Goal: Transaction & Acquisition: Obtain resource

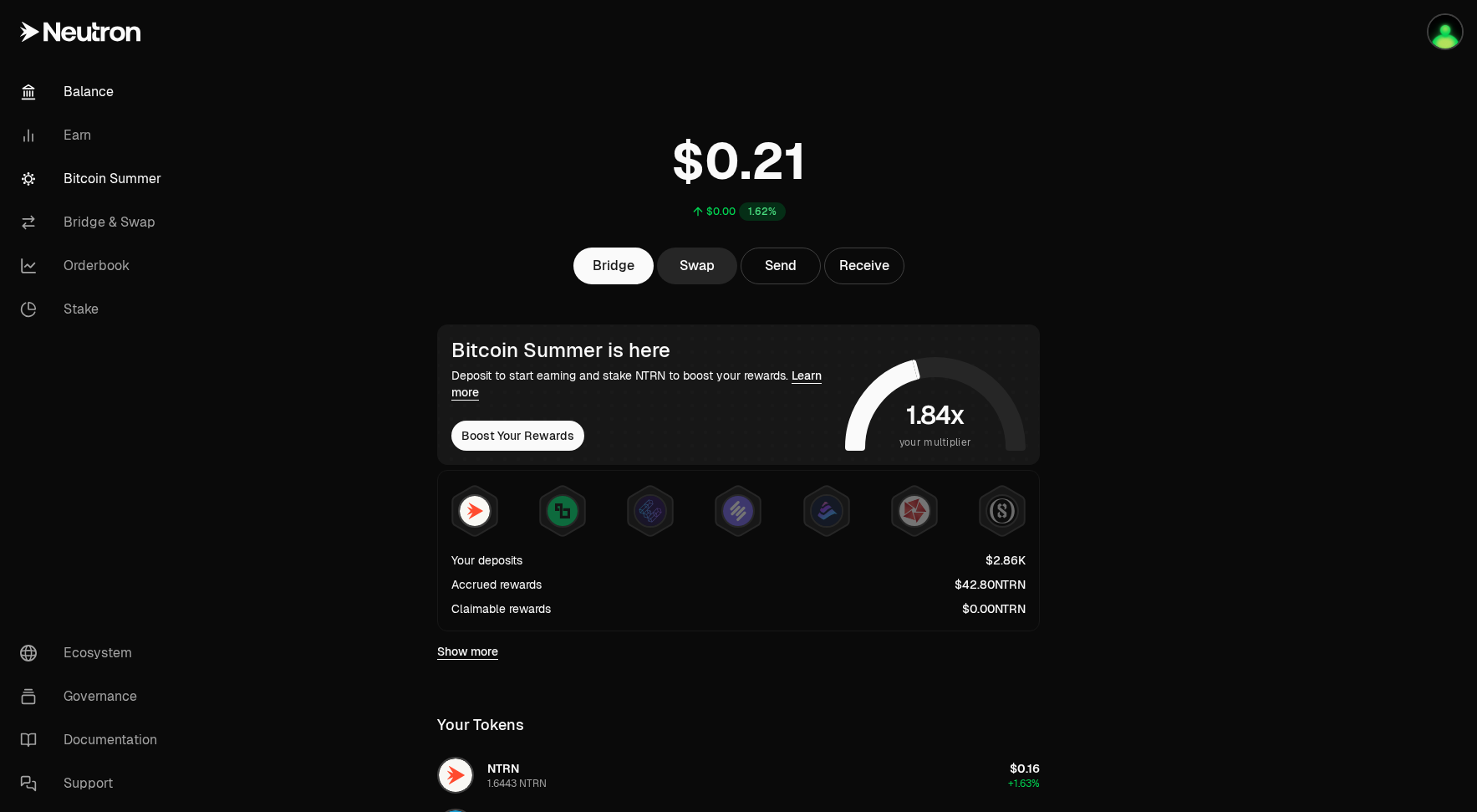
click at [101, 183] on link "Bitcoin Summer" at bounding box center [93, 179] width 174 height 43
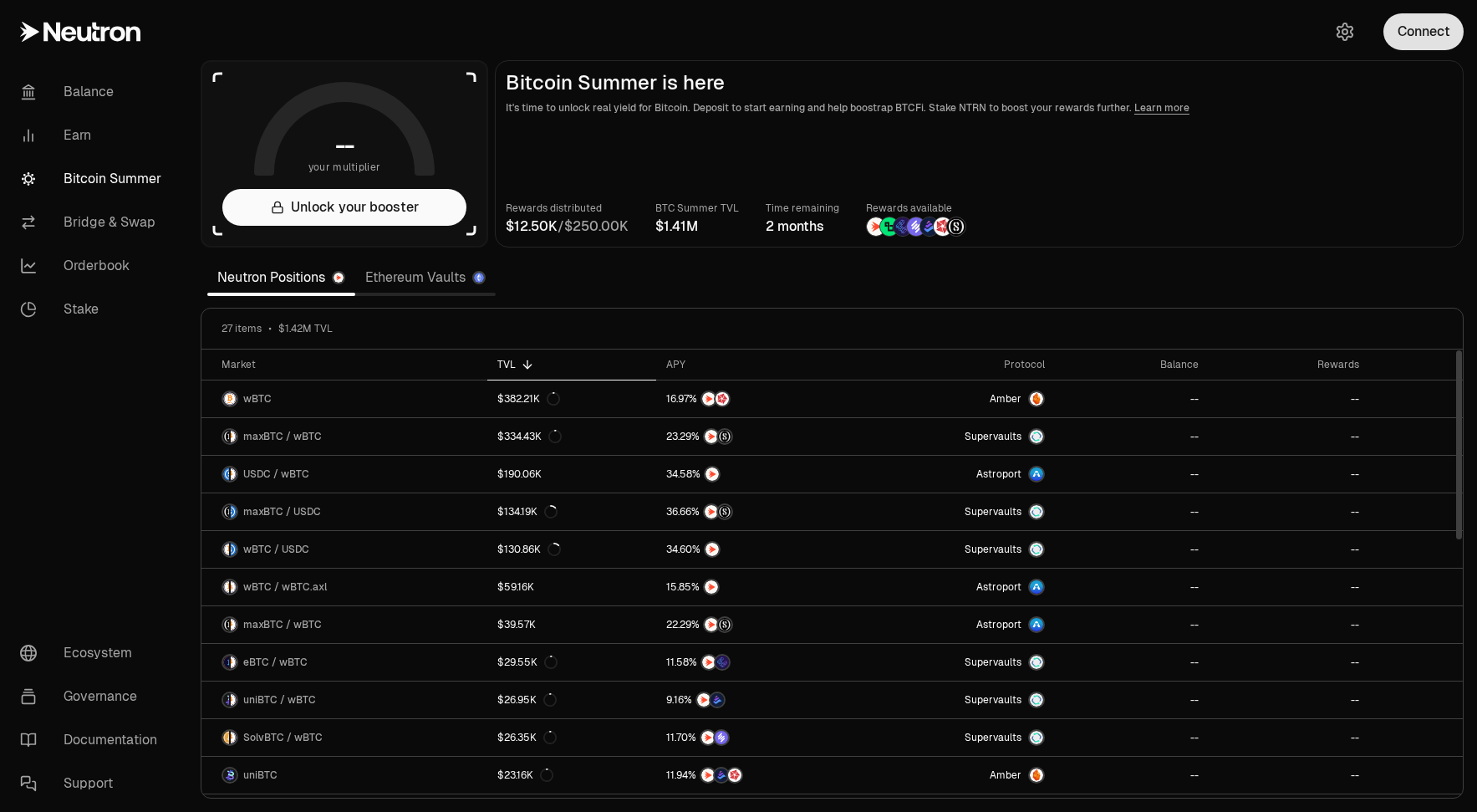
click at [1425, 41] on button "Connect" at bounding box center [1423, 31] width 80 height 37
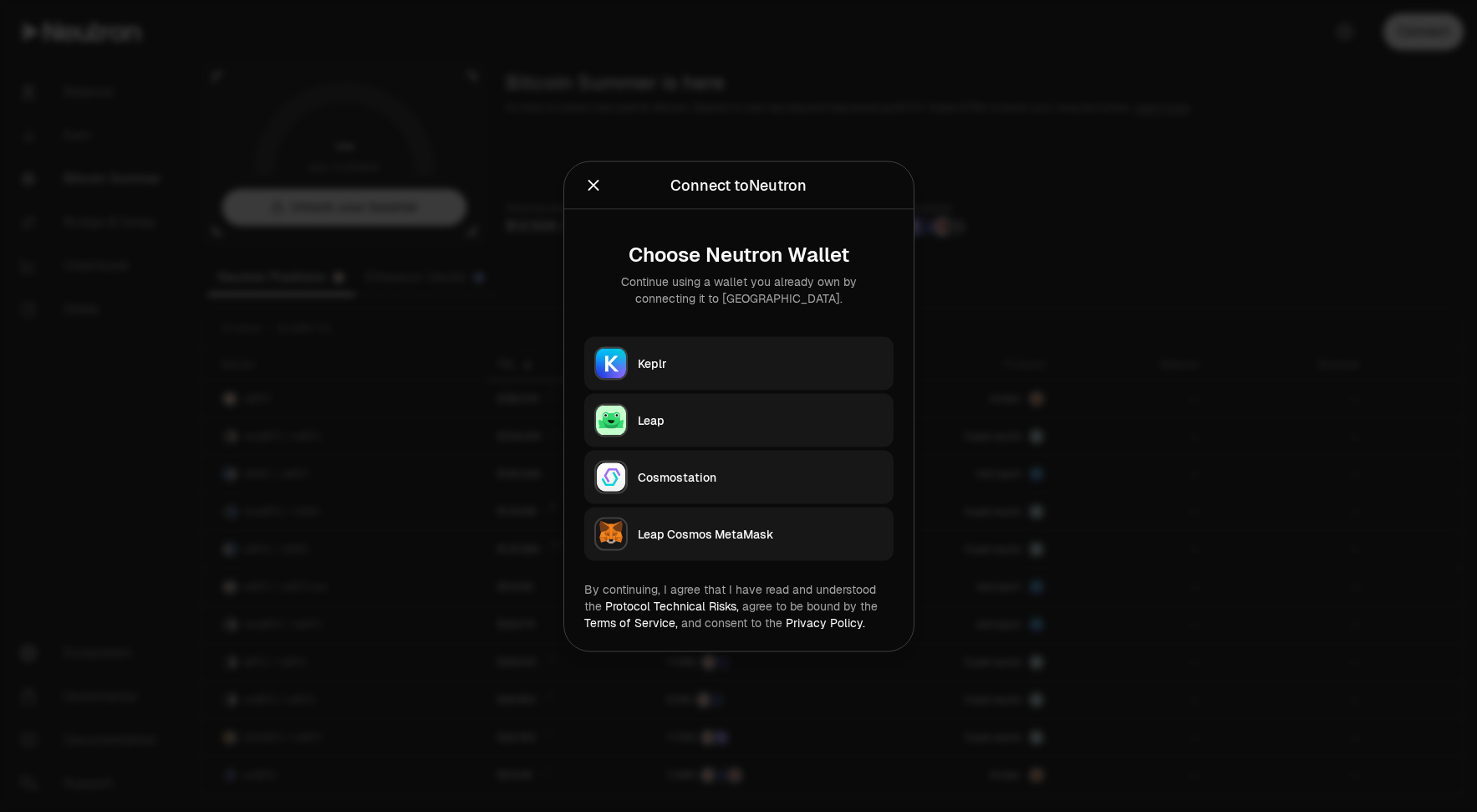
click at [641, 416] on div "Leap" at bounding box center [760, 419] width 246 height 17
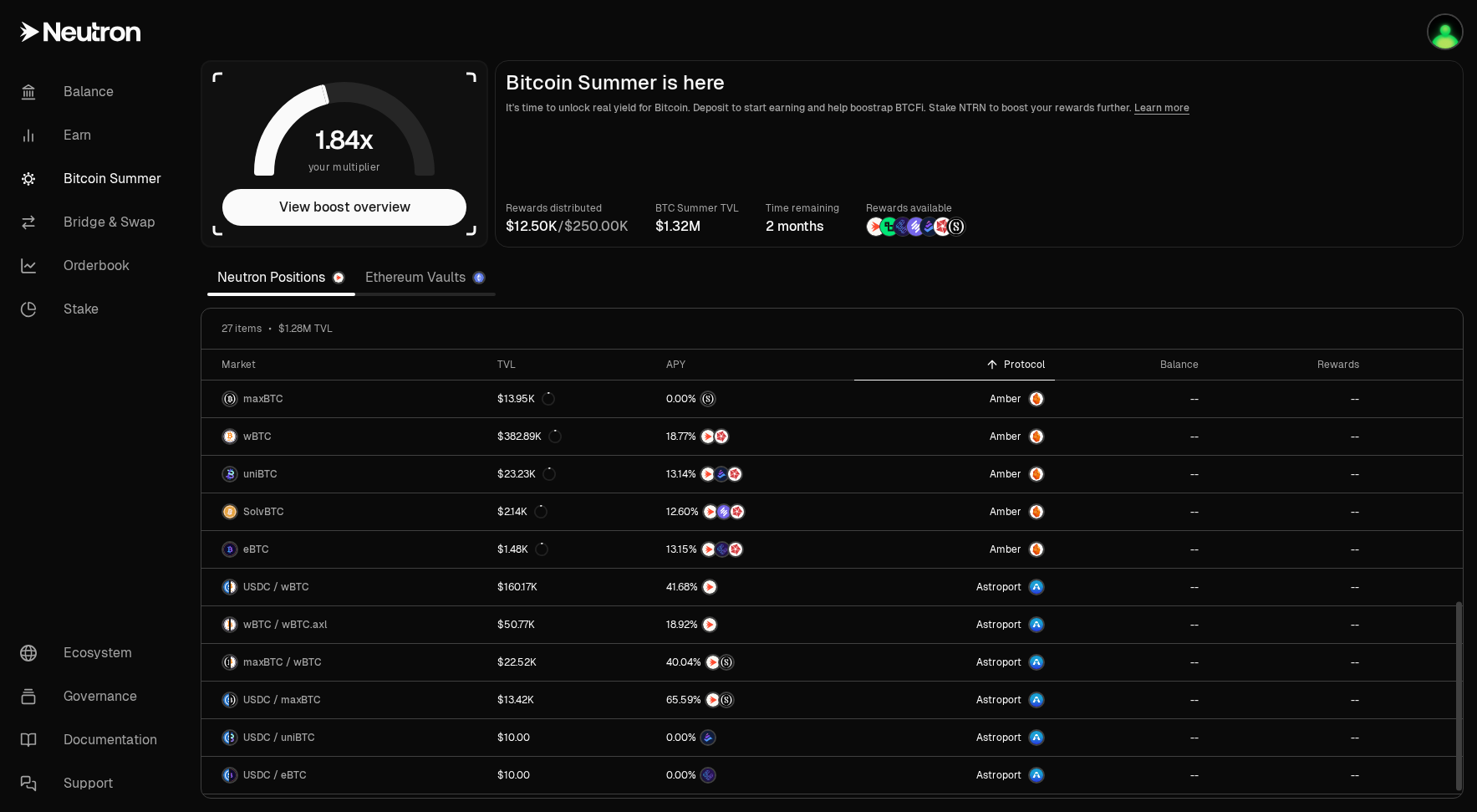
scroll to position [598, 0]
